Goal: Check status: Check status

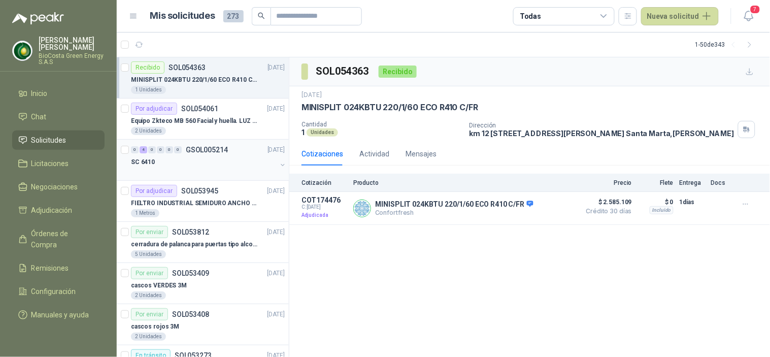
click at [202, 164] on div "SC 6410" at bounding box center [204, 162] width 146 height 12
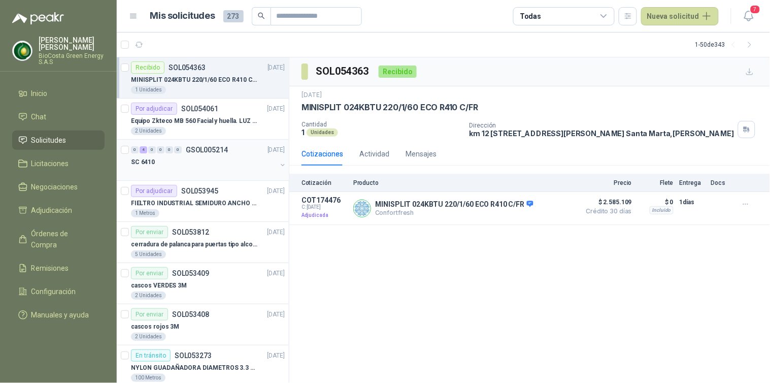
click at [214, 154] on div "0 4 0 0 0 0 GSOL005214 29/08/25" at bounding box center [209, 150] width 156 height 12
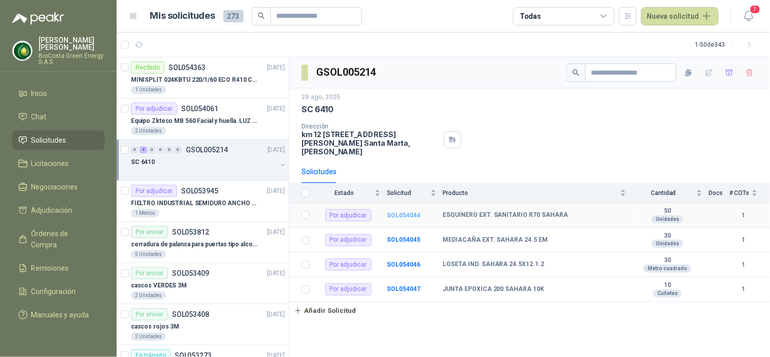
click at [409, 212] on b "SOL054044" at bounding box center [403, 215] width 33 height 7
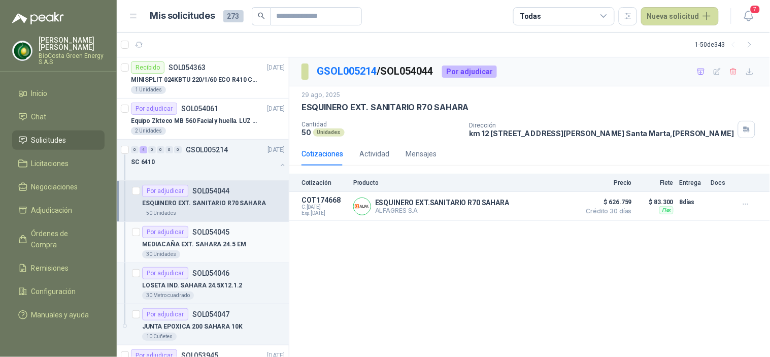
click at [169, 235] on div "Por adjudicar" at bounding box center [165, 232] width 46 height 12
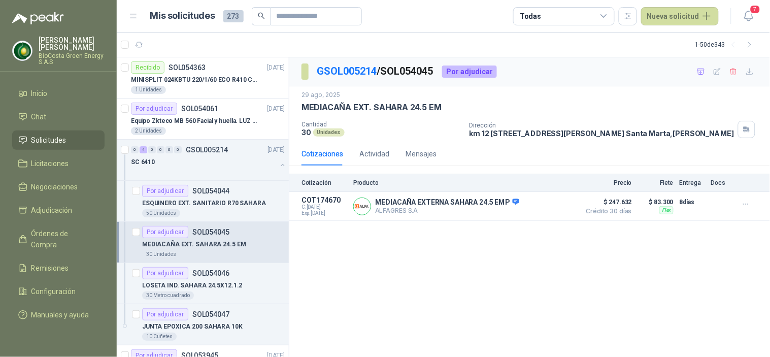
scroll to position [56, 0]
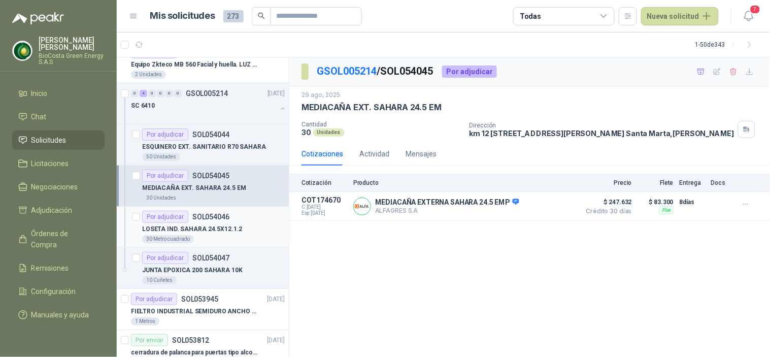
click at [214, 221] on div "Por adjudicar SOL054046" at bounding box center [185, 217] width 87 height 12
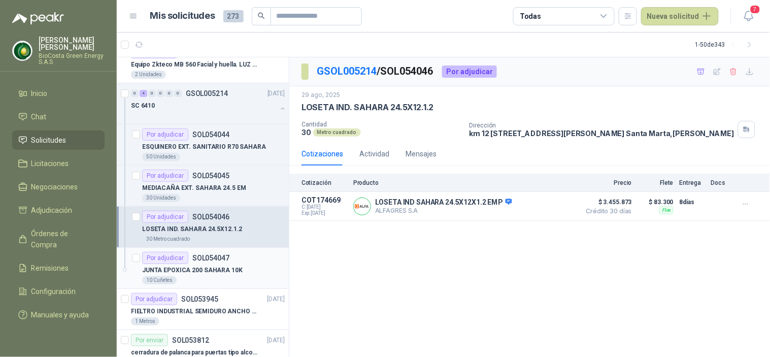
click at [210, 270] on p "JUNTA EPOXICA 200 SAHARA 10K" at bounding box center [192, 270] width 100 height 10
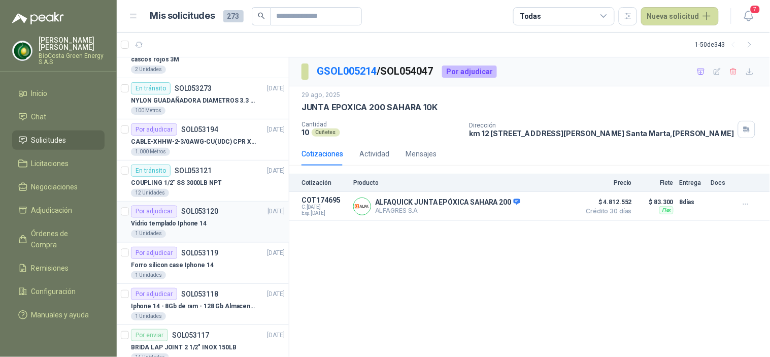
scroll to position [451, 0]
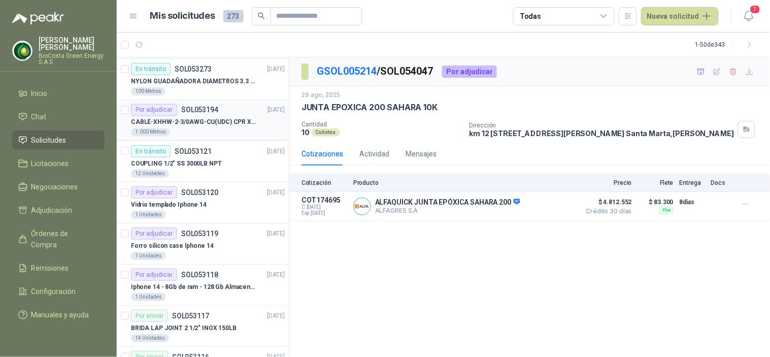
click at [195, 116] on div "CABLE-XHHW-2-3/0AWG-CU(UDC) CPR XLPE FR" at bounding box center [208, 122] width 154 height 12
